Goal: Information Seeking & Learning: Learn about a topic

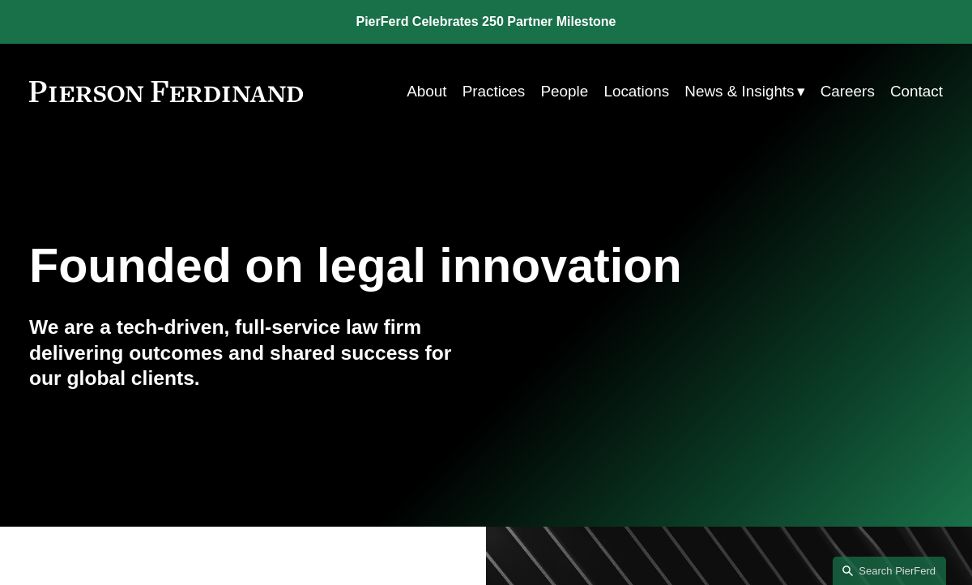
click at [552, 90] on link "People" at bounding box center [565, 91] width 48 height 31
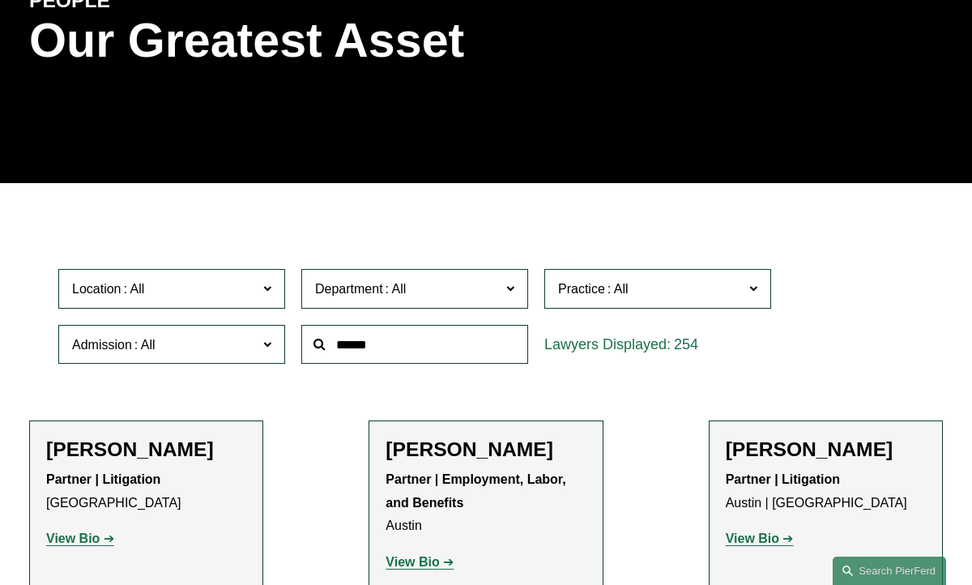
scroll to position [215, 0]
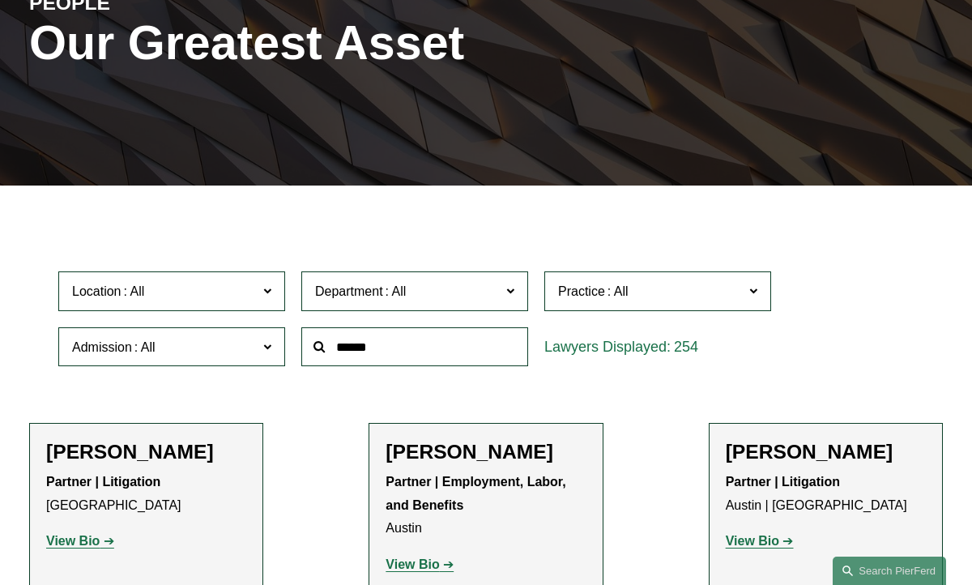
click at [391, 355] on input "text" at bounding box center [414, 347] width 227 height 40
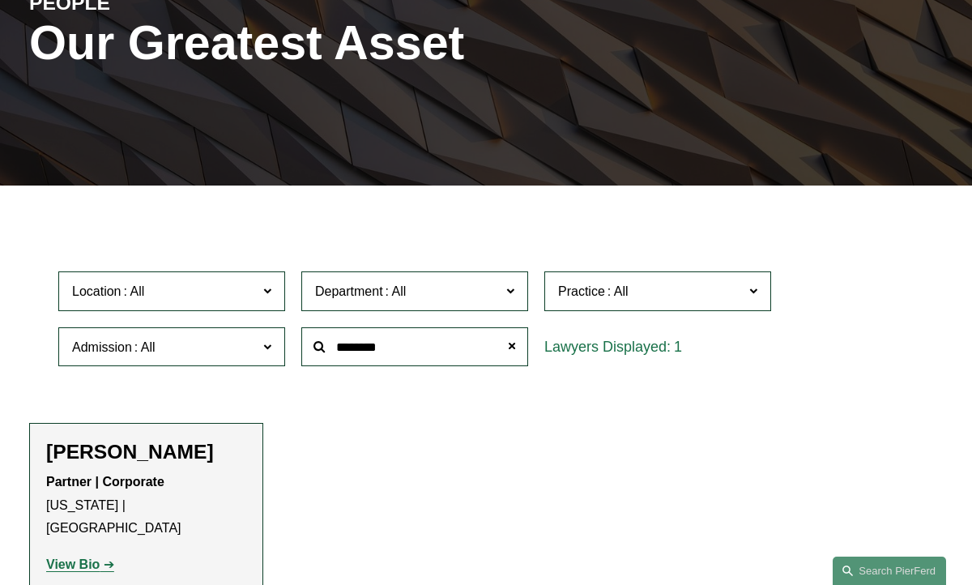
type input "********"
click at [94, 558] on strong "View Bio" at bounding box center [72, 565] width 53 height 14
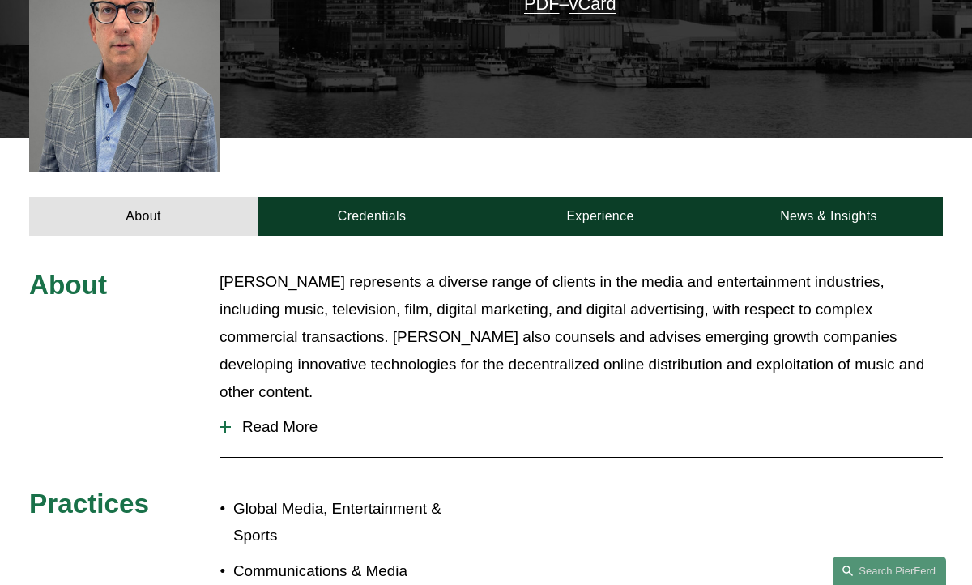
scroll to position [435, 0]
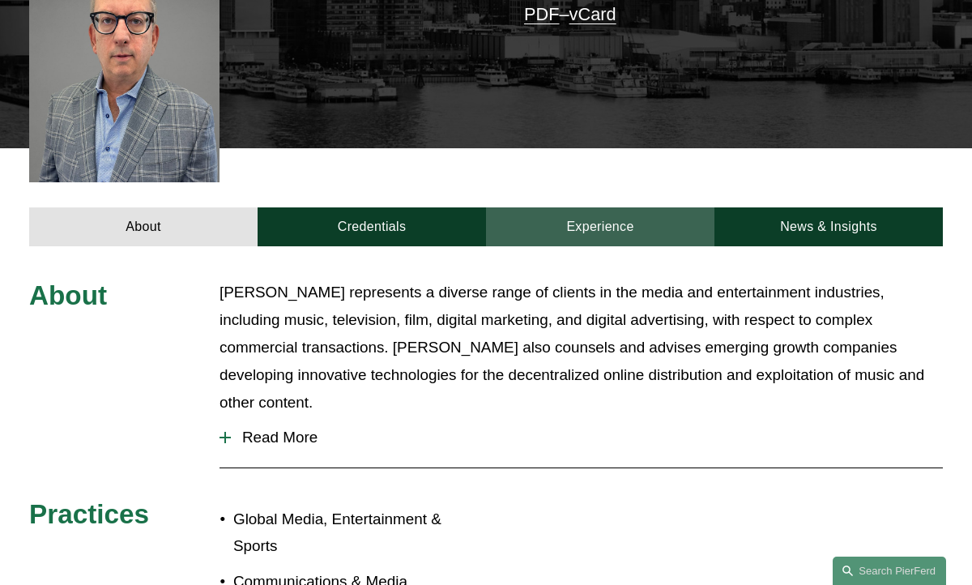
click at [609, 207] on link "Experience" at bounding box center [600, 227] width 229 height 40
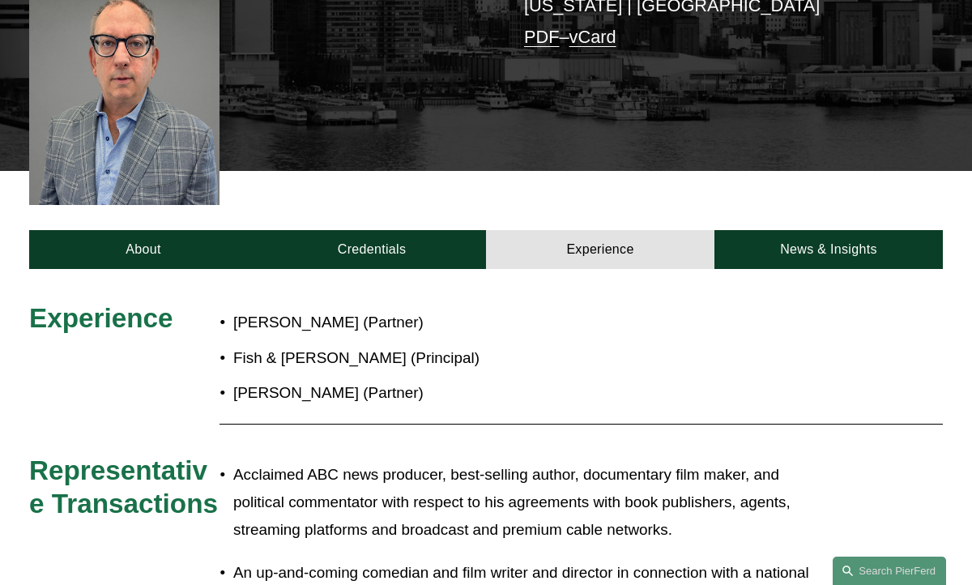
scroll to position [408, 0]
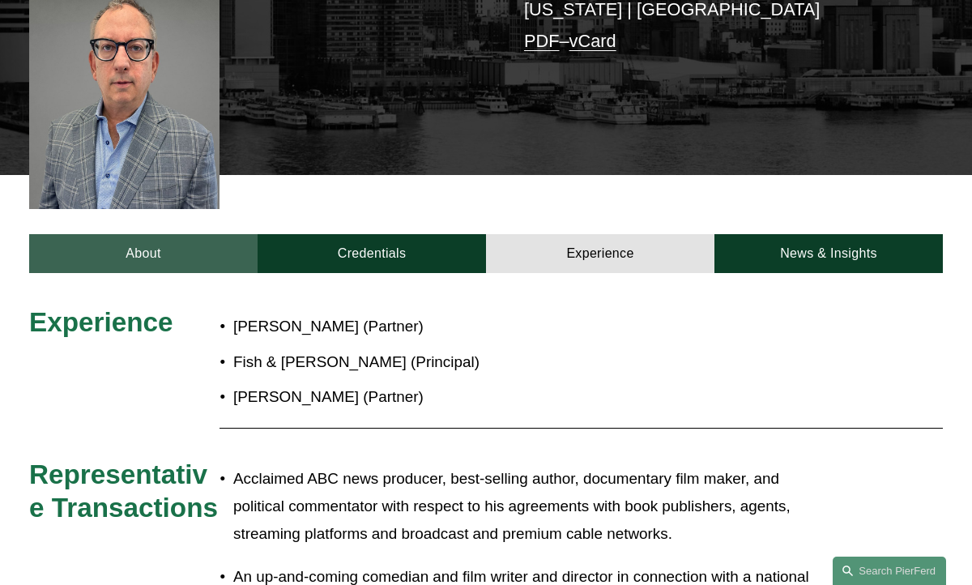
click at [135, 234] on link "About" at bounding box center [143, 254] width 229 height 40
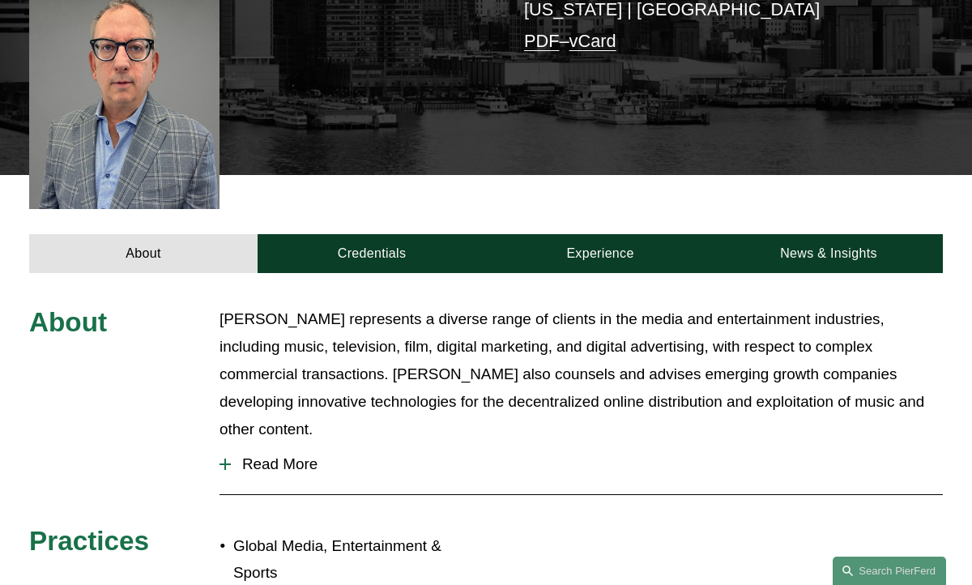
click at [280, 455] on span "Read More" at bounding box center [587, 464] width 712 height 18
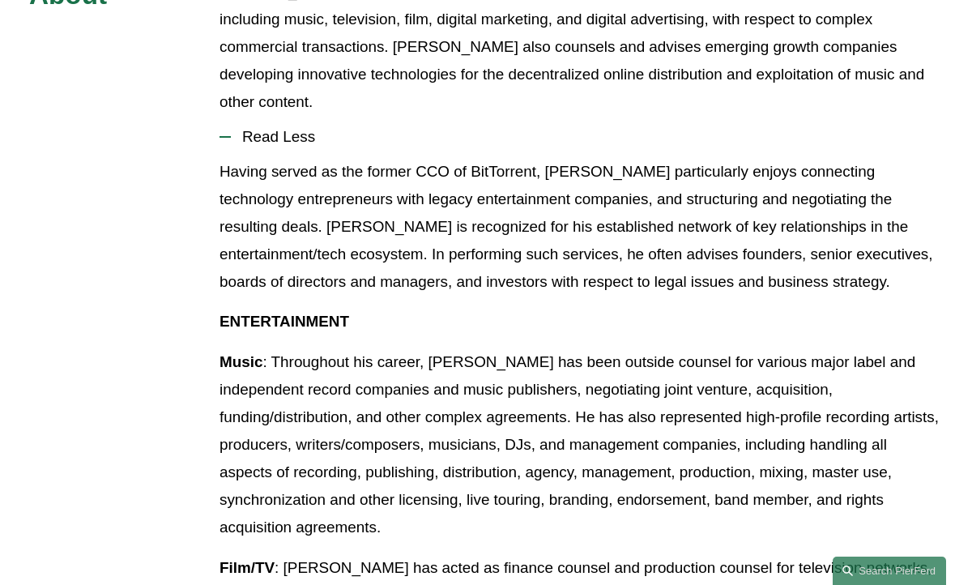
scroll to position [722, 0]
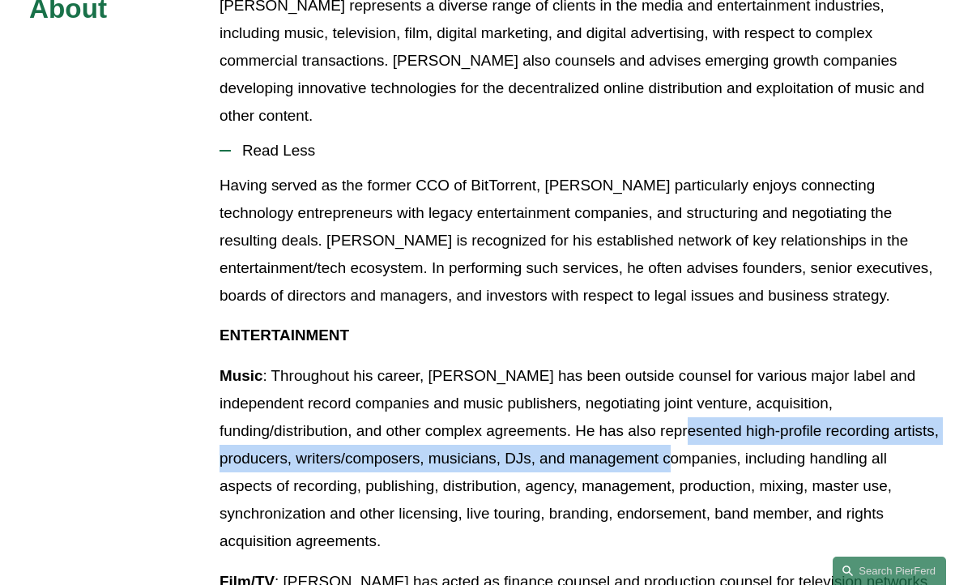
drag, startPoint x: 581, startPoint y: 373, endPoint x: 667, endPoint y: 402, distance: 90.7
click at [667, 402] on p "Music : Throughout his career, David has been outside counsel for various major…" at bounding box center [582, 458] width 724 height 193
copy p "high-profile recording artists, producers, writers/composers, musicians, DJs, a…"
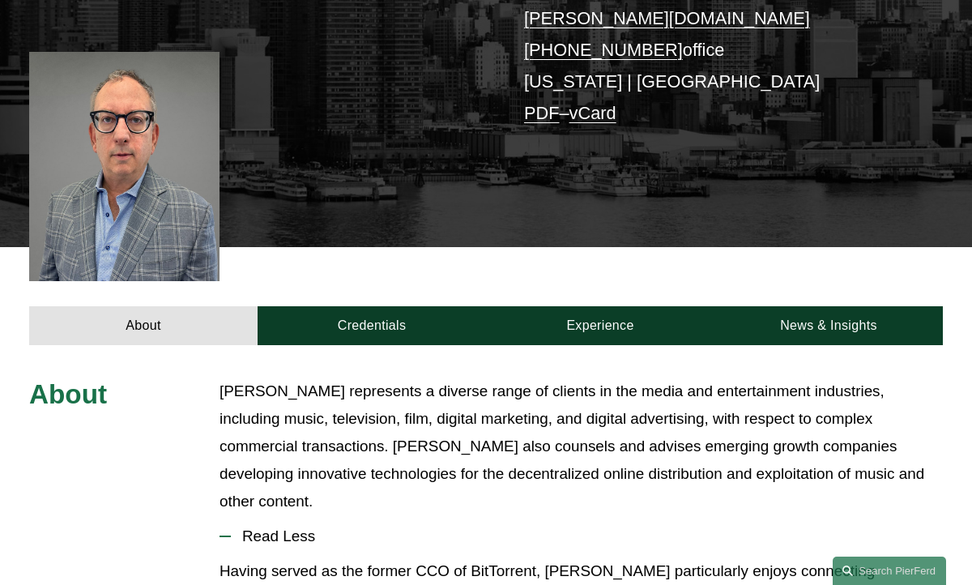
scroll to position [306, 0]
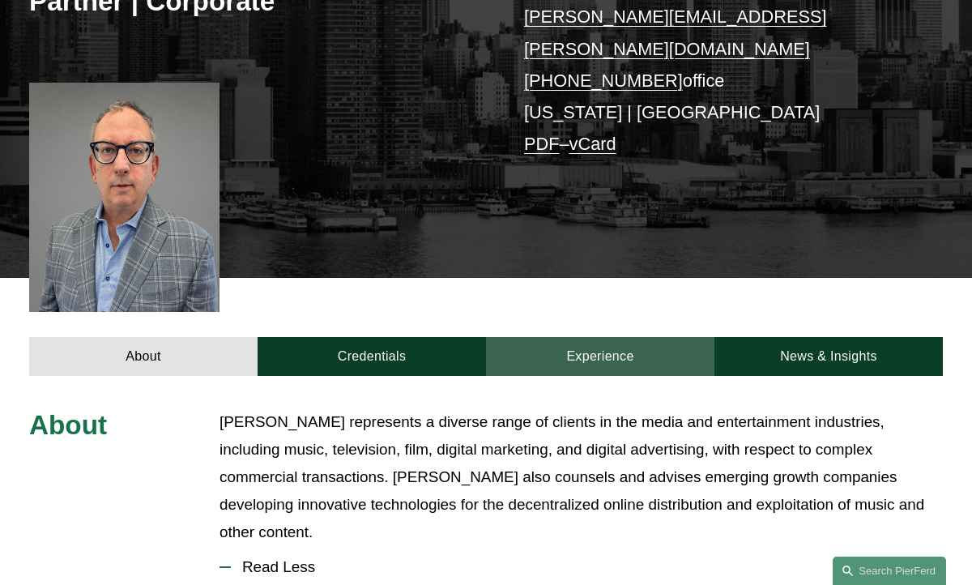
click at [593, 337] on link "Experience" at bounding box center [600, 357] width 229 height 40
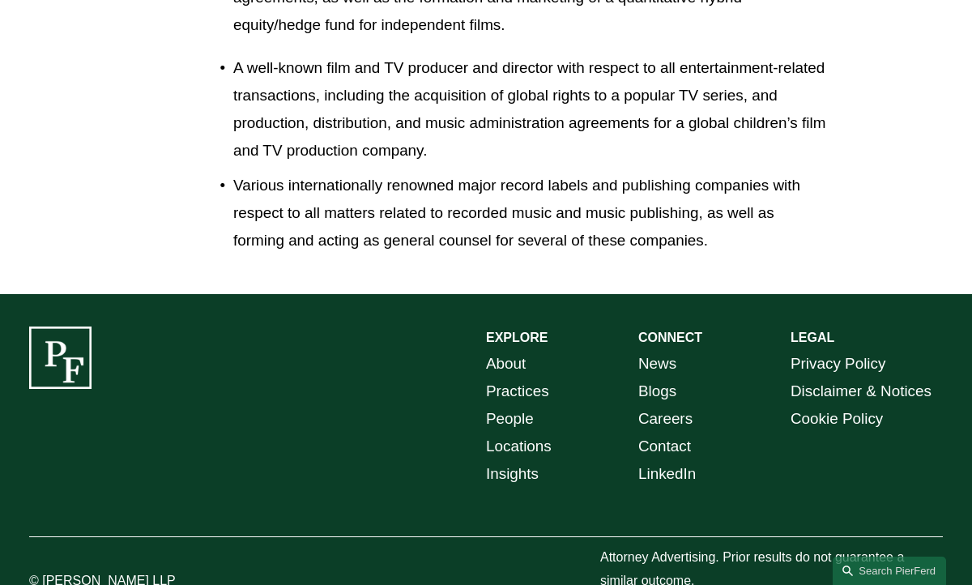
scroll to position [2238, 0]
